Goal: Task Accomplishment & Management: Complete application form

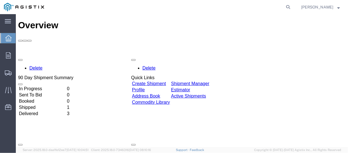
click at [165, 81] on link "Create Shipment" at bounding box center [149, 83] width 34 height 5
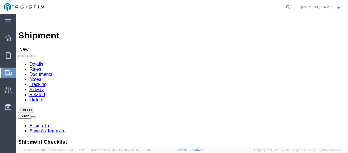
select select
click select "Select PG&E [PERSON_NAME] ENTERPRISES"
select select "9596"
click select "Select PG&E [PERSON_NAME] ENTERPRISES"
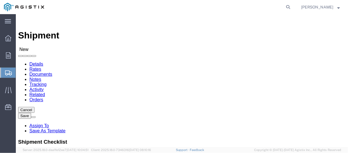
select select "PURCHORD"
select select
click select "Select All Others [GEOGRAPHIC_DATA] [GEOGRAPHIC_DATA] [GEOGRAPHIC_DATA] [GEOGRA…"
select select "23082"
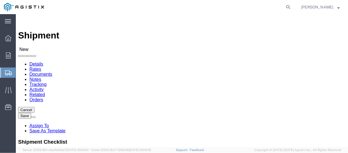
click select "Select All Others [GEOGRAPHIC_DATA] [GEOGRAPHIC_DATA] [GEOGRAPHIC_DATA] [GEOGRA…"
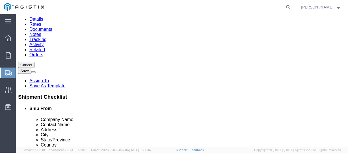
scroll to position [57, 0]
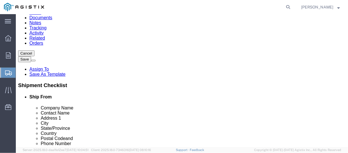
click input "text"
type input "t"
type input "T&T ENTERPRISES"
click input "text"
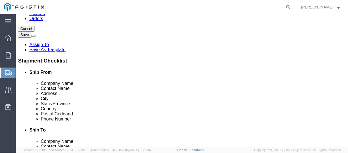
scroll to position [113, 0]
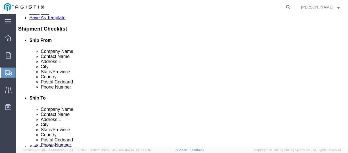
type input "[PERSON_NAME]"
click input "text"
type input "[STREET_ADDRESS]"
click input "text"
type input "CORONA"
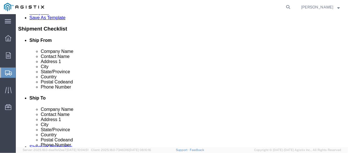
type input "CA"
click input "text"
type input "92882"
click input "text"
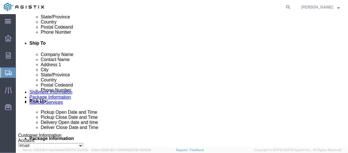
scroll to position [141, 0]
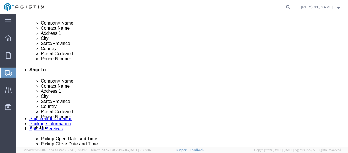
type input "[GEOGRAPHIC_DATA]"
click input "text"
type input "[PHONE_NUMBER]"
click input "text"
type input "[PERSON_NAME][EMAIL_ADDRESS][DOMAIN_NAME]"
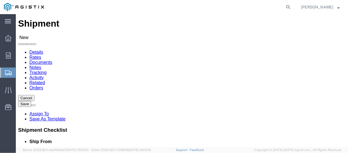
scroll to position [0, 0]
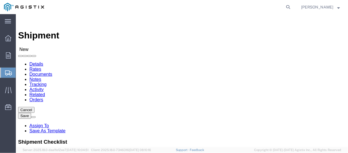
click select "Select All Others [GEOGRAPHIC_DATA] [GEOGRAPHIC_DATA] [GEOGRAPHIC_DATA] [GEOGRA…"
select select
click select "Select All Others [GEOGRAPHIC_DATA] [GEOGRAPHIC_DATA] [GEOGRAPHIC_DATA] [GEOGRA…"
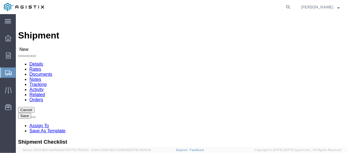
click div "Account Select PG&E [PERSON_NAME] ENTERPRISES Location Select All Others [GEOGR…"
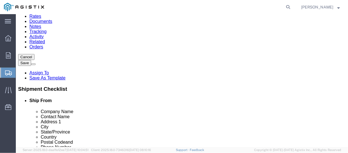
scroll to position [57, 0]
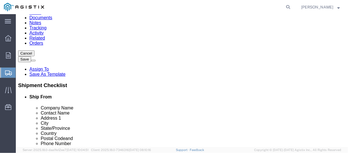
click input "text"
type input "PACIFIC GAS & ELECTRIS"
click input "text"
type input "[PERSON_NAME]"
click input "text"
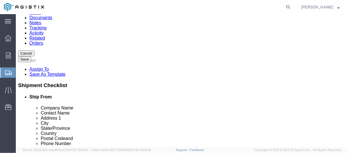
type input "[STREET_ADDRESS]"
click input "PACIFIC GAS & ELECTRIS"
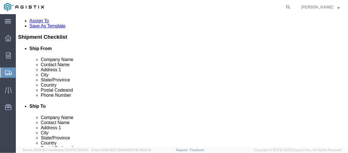
scroll to position [113, 0]
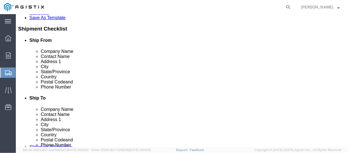
type input "PACIFIC GAS & ELECTRIC"
click input "text"
type input "SAN [PERSON_NAME] OBISPO"
click p "- PG&E - () [STREET_ADDRESS]"
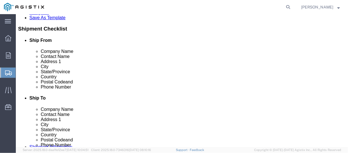
select select "CA"
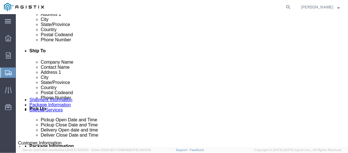
scroll to position [170, 0]
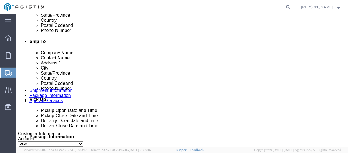
type input "[GEOGRAPHIC_DATA][PERSON_NAME]"
drag, startPoint x: 108, startPoint y: 66, endPoint x: 98, endPoint y: 65, distance: 9.3
click input "[GEOGRAPHIC_DATA]"
click input "text"
type input "[PHONE_NUMBER]"
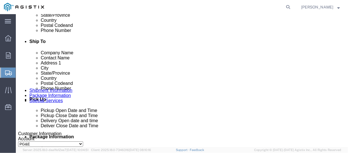
click input "text"
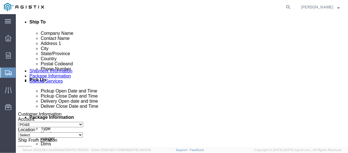
scroll to position [198, 0]
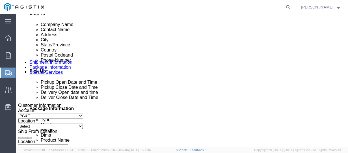
type input "[EMAIL_ADDRESS][DOMAIN_NAME]"
click input "checkbox"
click div
click input "checkbox"
checkbox input "true"
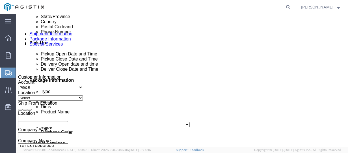
scroll to position [255, 0]
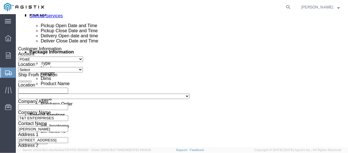
click icon
click div
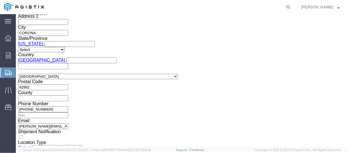
scroll to position [360, 0]
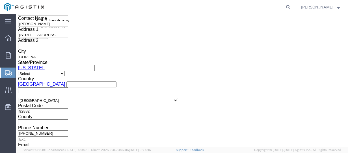
click icon
click input "4:00 PM"
type input "5:30 PM"
click button "Apply"
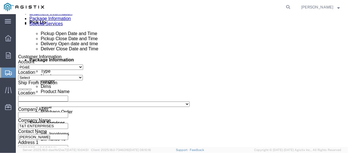
scroll to position [275, 0]
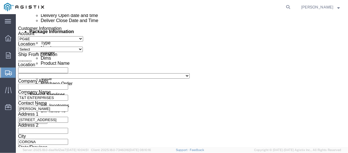
click div
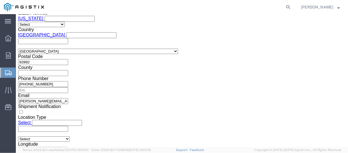
scroll to position [401, 0]
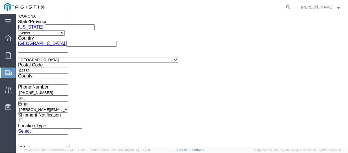
drag, startPoint x: 49, startPoint y: 95, endPoint x: 42, endPoint y: 95, distance: 6.5
click input "7:30 PM"
type input "7:00 AM"
click button "Apply"
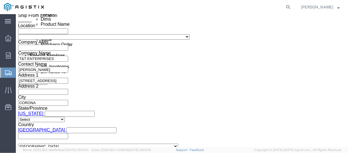
scroll to position [287, 0]
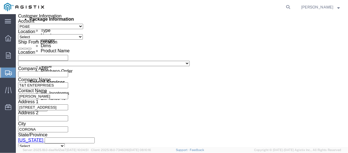
click icon
click div
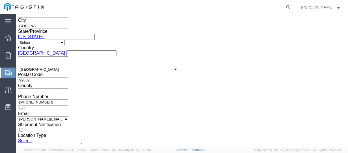
scroll to position [372, 0]
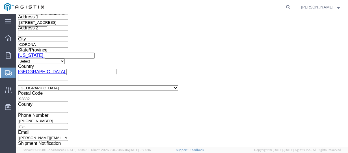
click input "4:00 AM"
type input "4:00 PM"
click button "Apply"
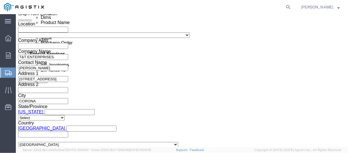
scroll to position [344, 0]
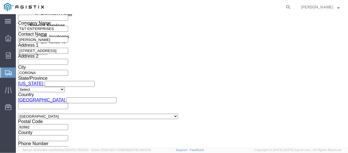
click select "Select Account Type Activity ID Airline Appointment Number ASN Batch Request # …"
drag, startPoint x: 42, startPoint y: 102, endPoint x: 48, endPoint y: 102, distance: 5.9
click select "Select Account Type Activity ID Airline Appointment Number ASN Batch Request # …"
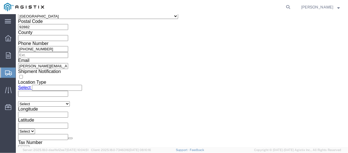
scroll to position [452, 0]
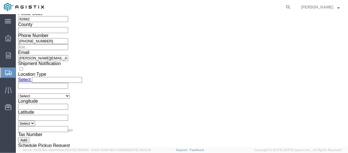
click button "Continue"
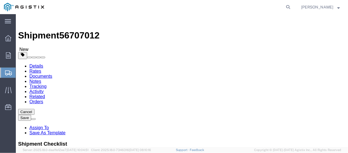
click select "Select Bulk Bundle(s) Cardboard Box(es) Carton(s) Crate(s) Drum(s) (Fiberboard)…"
select select "CRAT"
click select "Select Bulk Bundle(s) Cardboard Box(es) Carton(s) Crate(s) Drum(s) (Fiberboard)…"
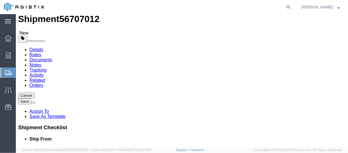
scroll to position [28, 0]
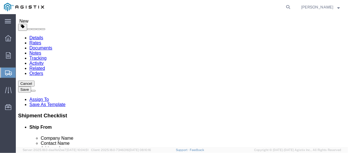
click input "text"
type input "100""
drag, startPoint x: 74, startPoint y: 102, endPoint x: 70, endPoint y: 102, distance: 4.5
click div "Package Type Select Bulk Bundle(s) Cardboard Box(es) Carton(s) Crate(s) Drum(s)…"
type input "53""
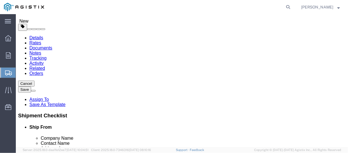
click div "Package Type Select Bulk Bundle(s) Cardboard Box(es) Carton(s) Crate(s) Drum(s)…"
type input "100"
click input "53""
type input "53"
click input "text"
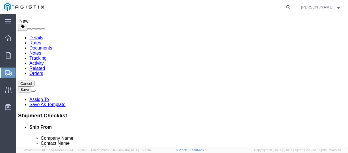
type input "11"
drag, startPoint x: 61, startPoint y: 112, endPoint x: 51, endPoint y: 112, distance: 9.9
click input "0.00"
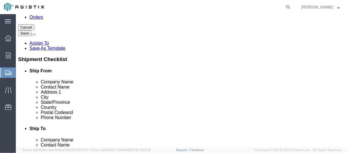
scroll to position [85, 0]
type input "254"
click link "Add Content"
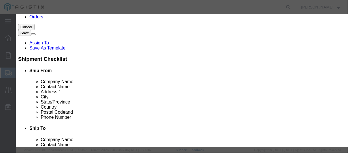
click input "text"
type input "ALUMINUM PLATE"
drag, startPoint x: 121, startPoint y: 43, endPoint x: 87, endPoint y: 43, distance: 34.2
click input "ALUMINUM PLATE"
click textarea
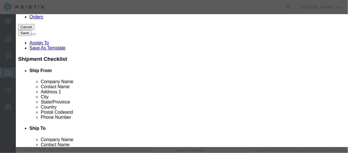
paste textarea "ALUMINUM PLATE"
type textarea "ALUMINUM PLATE"
click input "0"
type input "1"
click input "text"
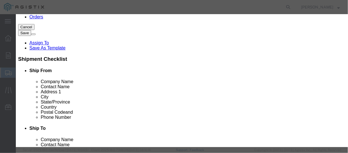
type input "4576.00"
click select "Select 50 55 60 65 70 85 92.5 100 125 175 250 300 400"
select select "50"
click select "Select 50 55 60 65 70 85 92.5 100 125 175 250 300 400"
click select "Select"
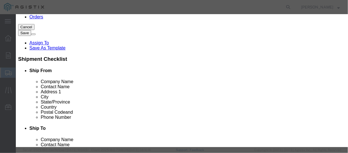
click select "Select"
click select "Select [GEOGRAPHIC_DATA] [GEOGRAPHIC_DATA] [GEOGRAPHIC_DATA] [GEOGRAPHIC_DATA] …"
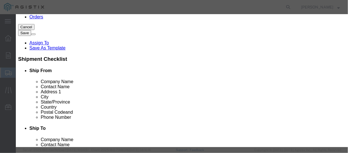
click button "Save & Close"
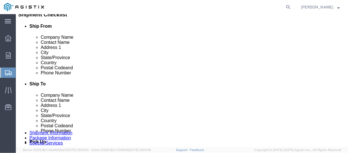
scroll to position [131, 0]
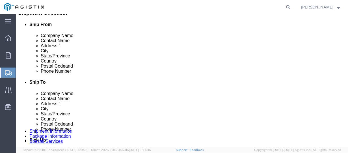
click button "Previous"
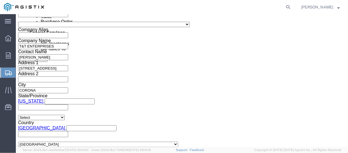
scroll to position [452, 0]
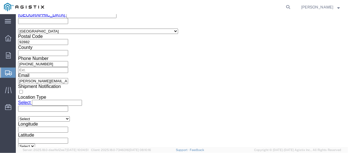
click button "Continue"
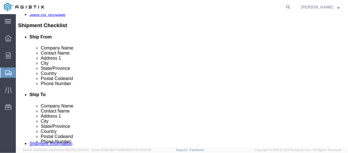
click button "Continue"
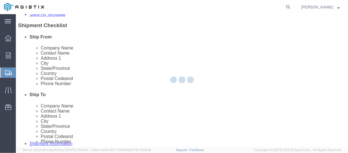
select select
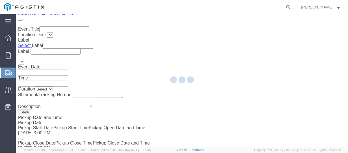
scroll to position [918, 0]
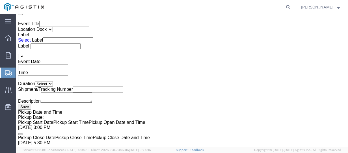
click button "Save"
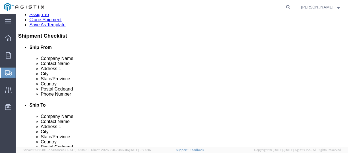
scroll to position [28, 0]
click span "New"
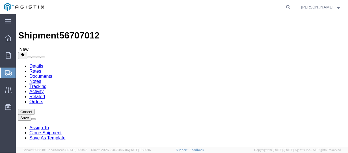
click button "Cancel"
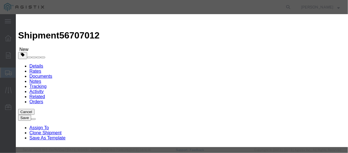
click button "No"
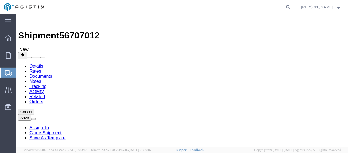
click span "56707012"
click img
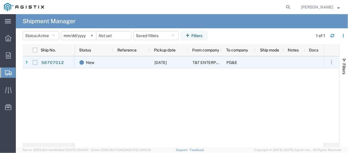
click at [37, 63] on input "Press Space to toggle row selection (unchecked)" at bounding box center [35, 62] width 5 height 5
checkbox input "true"
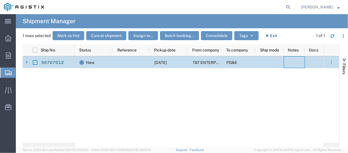
click at [287, 62] on div at bounding box center [294, 62] width 21 height 12
click at [257, 66] on div at bounding box center [270, 62] width 28 height 12
click at [36, 50] on input "checkbox" at bounding box center [35, 50] width 5 height 5
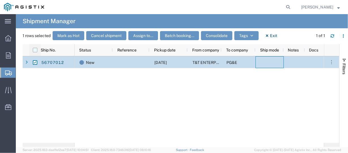
checkbox input "true"
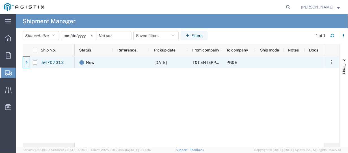
click at [27, 63] on div at bounding box center [27, 62] width 6 height 9
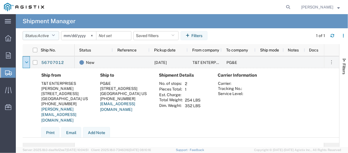
click at [55, 35] on icon "button" at bounding box center [53, 36] width 3 height 4
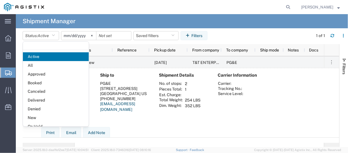
click at [145, 131] on div "Ship from T&T ENTERPRISES [PERSON_NAME] [STREET_ADDRESS] [PHONE_NUMBER] [PERSON…" at bounding box center [186, 109] width 298 height 72
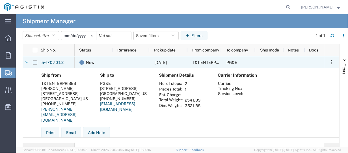
click at [33, 63] on input "Press Space to toggle row selection (unchecked)" at bounding box center [35, 62] width 5 height 5
checkbox input "true"
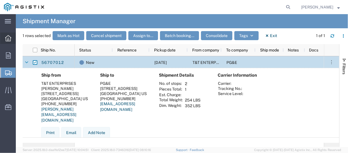
click at [9, 38] on icon at bounding box center [8, 38] width 6 height 6
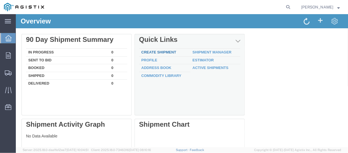
click at [170, 51] on link "Create Shipment" at bounding box center [158, 52] width 35 height 4
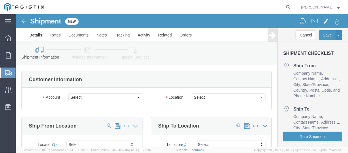
select select
click link "Activity"
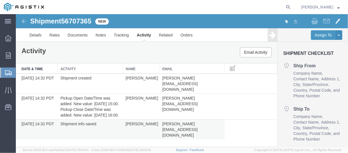
click at [80, 119] on td "Shipment info saved" at bounding box center [89, 129] width 65 height 20
click at [64, 119] on td "Shipment info saved" at bounding box center [89, 129] width 65 height 20
click at [45, 120] on td "[DATE] 14:32 PDT" at bounding box center [37, 129] width 42 height 20
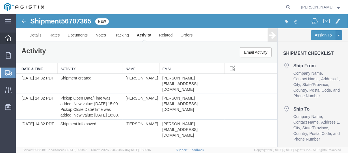
click at [10, 40] on icon at bounding box center [8, 38] width 6 height 6
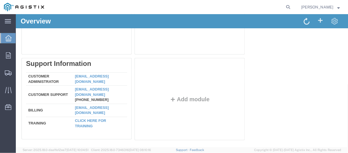
scroll to position [153, 0]
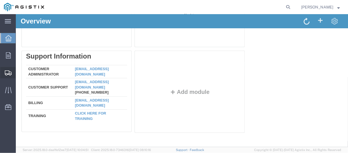
click at [10, 70] on icon at bounding box center [8, 72] width 7 height 5
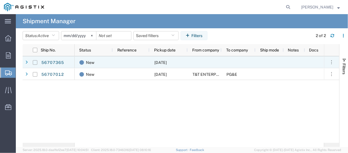
click at [35, 62] on input "Press Space to toggle row selection (unchecked)" at bounding box center [35, 62] width 5 height 5
checkbox input "true"
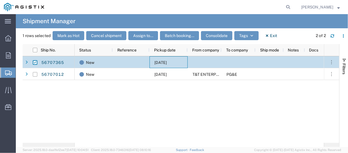
click at [167, 61] on span "[DATE]" at bounding box center [160, 62] width 12 height 5
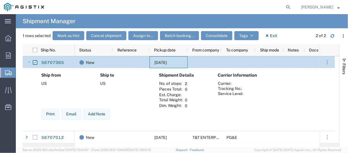
scroll to position [0, 0]
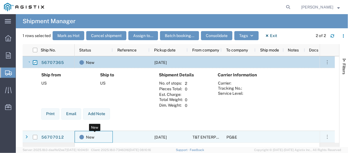
click at [100, 138] on div "New" at bounding box center [95, 137] width 31 height 12
click at [141, 134] on div at bounding box center [131, 137] width 37 height 12
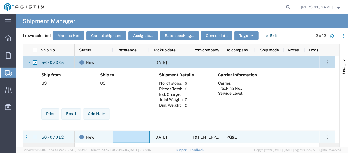
click at [34, 138] on input "Press Space to toggle row selection (unchecked)" at bounding box center [35, 137] width 5 height 5
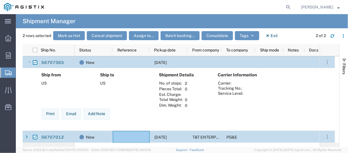
click at [129, 136] on div at bounding box center [131, 137] width 37 height 12
drag, startPoint x: 129, startPoint y: 136, endPoint x: 141, endPoint y: 130, distance: 13.2
click at [130, 136] on div at bounding box center [131, 137] width 37 height 12
click at [35, 137] on input "Press Space to toggle row selection (checked)" at bounding box center [35, 137] width 5 height 5
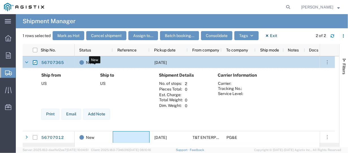
click at [82, 63] on span at bounding box center [82, 62] width 5 height 5
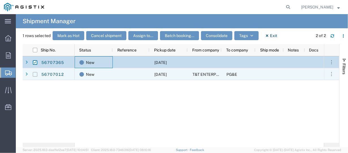
click at [34, 73] on input "Press Space to toggle row selection (unchecked)" at bounding box center [35, 74] width 5 height 5
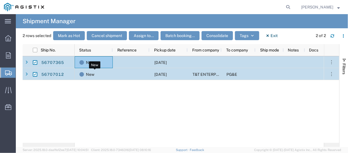
click at [83, 74] on span at bounding box center [82, 74] width 5 height 5
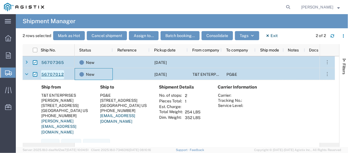
drag, startPoint x: 36, startPoint y: 74, endPoint x: 42, endPoint y: 77, distance: 7.0
click at [36, 74] on input "Press Space to toggle row selection (checked)" at bounding box center [35, 74] width 5 height 5
checkbox input "false"
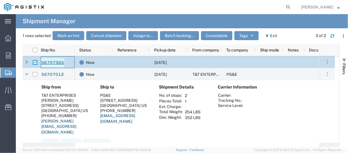
click at [60, 64] on link "56707365" at bounding box center [52, 62] width 23 height 9
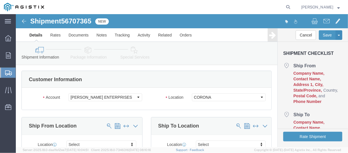
select select
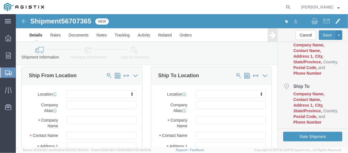
scroll to position [28, 0]
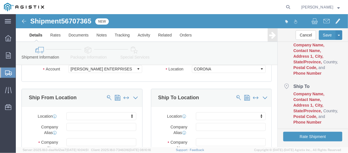
click at [7, 73] on icon at bounding box center [8, 72] width 7 height 5
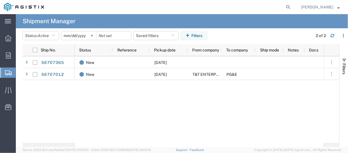
click at [0, 0] on span "Shipment Manager" at bounding box center [0, 0] width 0 height 0
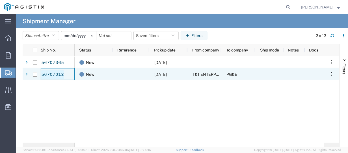
click at [56, 76] on link "56707012" at bounding box center [52, 74] width 23 height 9
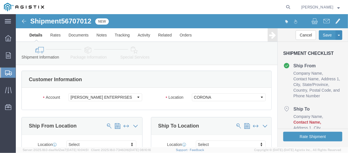
select select
click select "Select PG&E [PERSON_NAME] ENTERPRISES"
select select "9596"
click select "Select PG&E [PERSON_NAME] ENTERPRISES"
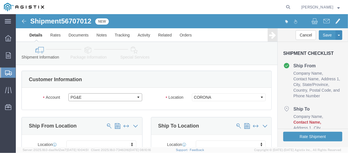
select select
click select "Select All Others [GEOGRAPHIC_DATA] [GEOGRAPHIC_DATA] [GEOGRAPHIC_DATA] [GEOGRA…"
select select "23082"
click select "Select All Others [GEOGRAPHIC_DATA] [GEOGRAPHIC_DATA] [GEOGRAPHIC_DATA] [GEOGRA…"
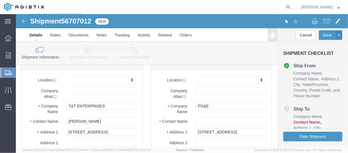
scroll to position [85, 0]
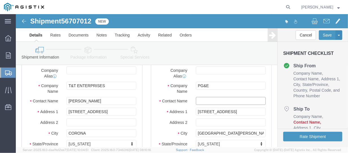
click input "text"
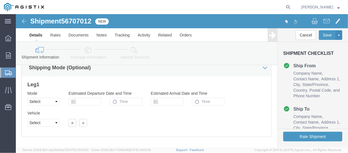
scroll to position [452, 0]
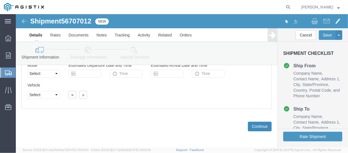
type input "[PERSON_NAME]"
click button "Continue"
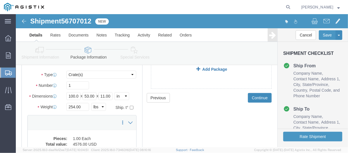
scroll to position [28, 0]
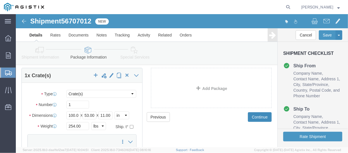
click button "Continue"
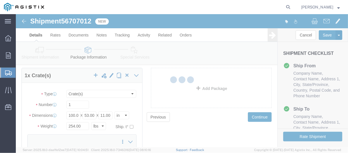
select select
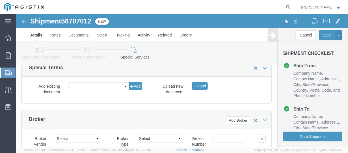
scroll to position [918, 0]
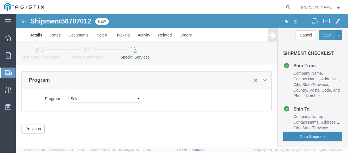
click button "Rate Shipment"
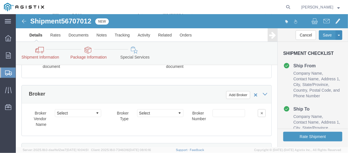
scroll to position [828, 0]
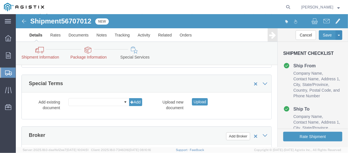
drag, startPoint x: 24, startPoint y: 43, endPoint x: 27, endPoint y: 41, distance: 3.1
click link "Shipment Information"
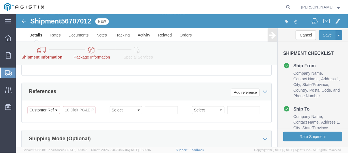
scroll to position [368, 0]
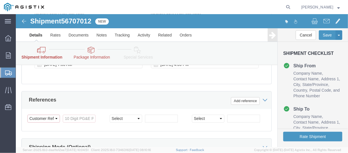
click select "Select Account Type Activity ID Airline Appointment Number ASN Batch Request # …"
click input "References / Purchase Order: This field is required."
type input "3501419022"
click select "Select Account Type Activity ID Airline Appointment Number ASN Batch Request # …"
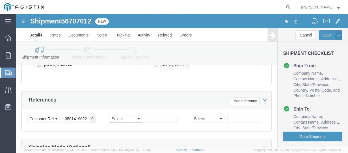
select select "[PERSON_NAME]"
click select "Select Account Type Activity ID Airline Appointment Number ASN Batch Request # …"
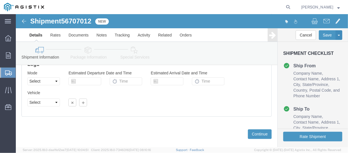
scroll to position [452, 0]
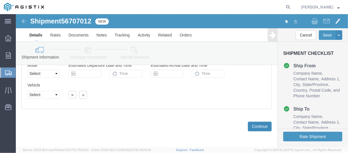
click button "Continue"
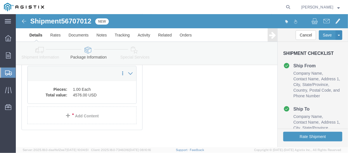
scroll to position [104, 0]
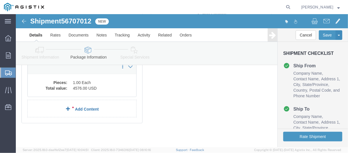
click link "Add Content"
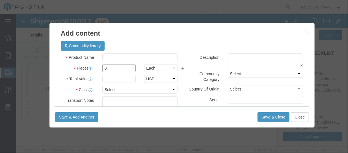
drag, startPoint x: 97, startPoint y: 55, endPoint x: 78, endPoint y: 53, distance: 18.7
click div "Pieces 0 Select Bag Barrels 100Board Feet Bottle Box Blister Pack Carats Can Ca…"
type input "1"
click button "Close"
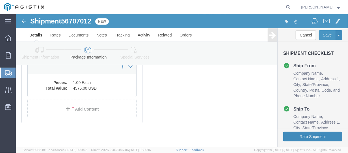
click button "Rate Shipment"
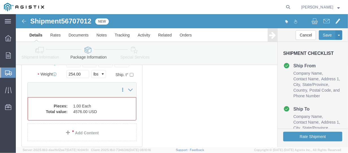
scroll to position [86, 0]
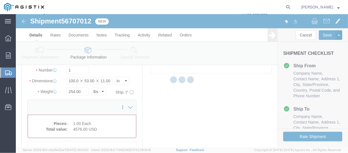
select select "CRAT"
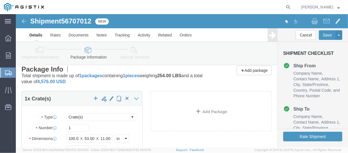
scroll to position [113, 0]
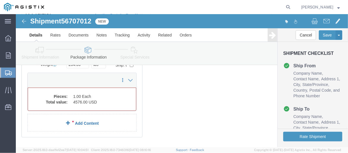
click div "1 x Crate(s) Package Type Select Bulk Bundle(s) Cardboard Box(es) Carton(s) Cra…"
click span
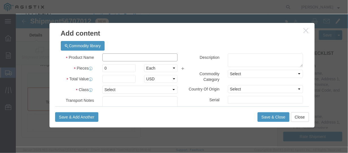
click input "text"
type input "a"
type input "ALUMINUM PLATE"
drag, startPoint x: 88, startPoint y: 55, endPoint x: 81, endPoint y: 55, distance: 7.1
click div "0"
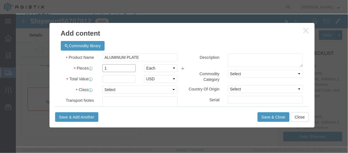
type input "1"
click input "text"
type input "4576.00"
click select "Select 50 55 60 65 70 85 92.5 100 125 175 250 300 400"
select select "50"
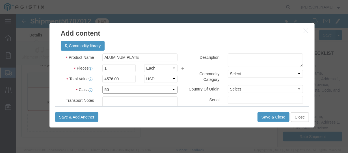
click select "Select 50 55 60 65 70 85 92.5 100 125 175 250 300 400"
click button "Save & Close"
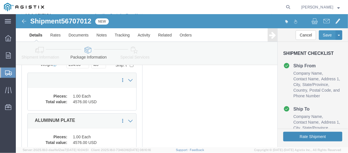
click button "Rate Shipment"
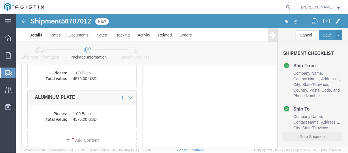
scroll to position [90, 0]
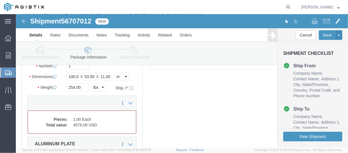
select select "CRAT"
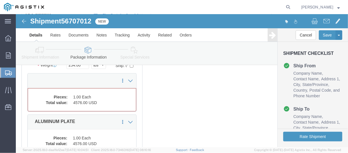
scroll to position [147, 0]
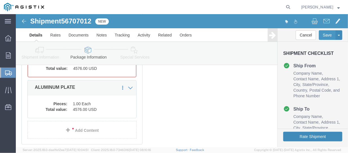
click button "Rate Shipment"
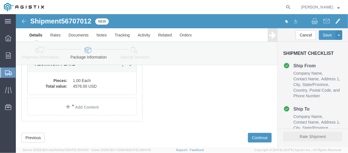
scroll to position [124, 0]
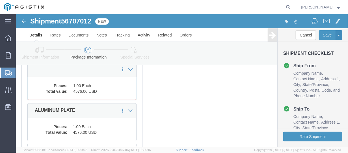
select select "CRAT"
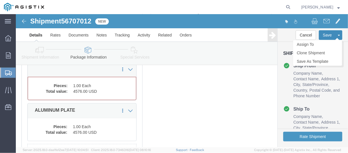
click button "Save"
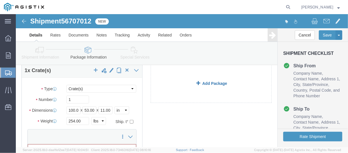
scroll to position [113, 0]
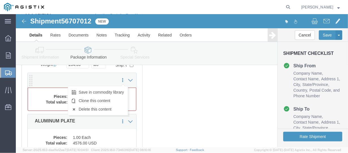
click icon
click link "Delete this content"
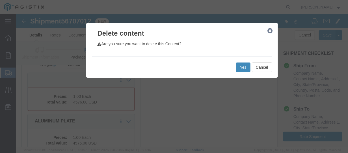
click button "Yes"
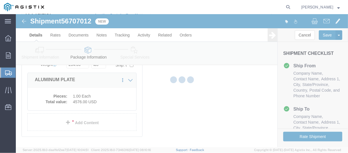
scroll to position [109, 0]
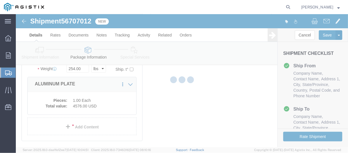
select select "CRAT"
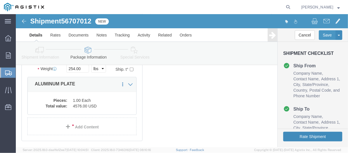
click button "Rate Shipment"
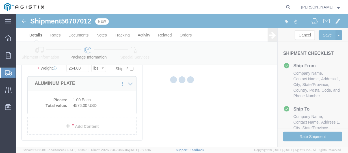
scroll to position [0, 0]
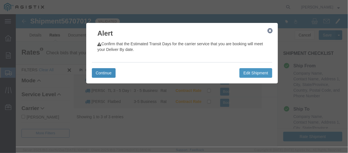
click at [102, 71] on button "Continue" at bounding box center [104, 73] width 24 height 10
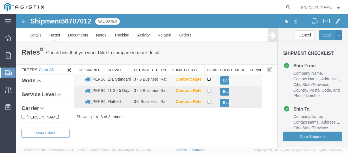
click at [208, 78] on input "checkbox" at bounding box center [209, 79] width 4 height 4
checkbox input "true"
click at [225, 81] on button "Book" at bounding box center [224, 80] width 9 height 8
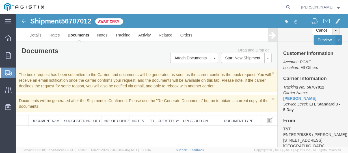
click at [340, 7] on button "[PERSON_NAME]" at bounding box center [320, 7] width 39 height 7
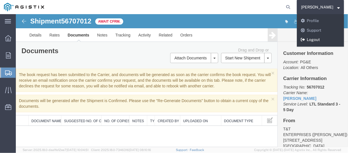
click at [329, 38] on link "Logout" at bounding box center [320, 40] width 47 height 10
